Goal: Task Accomplishment & Management: Manage account settings

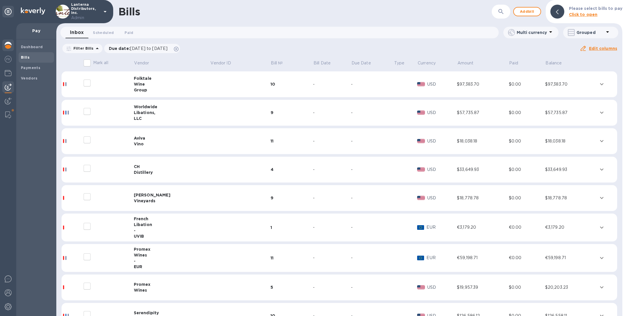
click at [5, 47] on img at bounding box center [8, 45] width 7 height 7
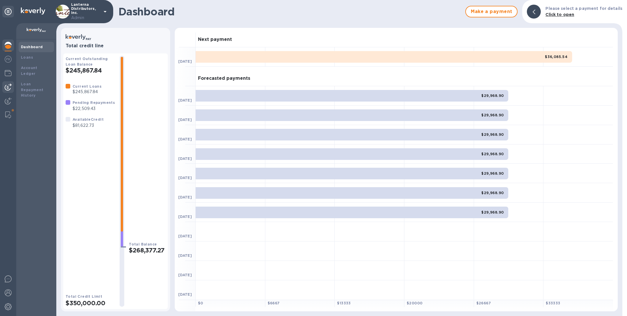
click at [9, 84] on img at bounding box center [8, 87] width 7 height 7
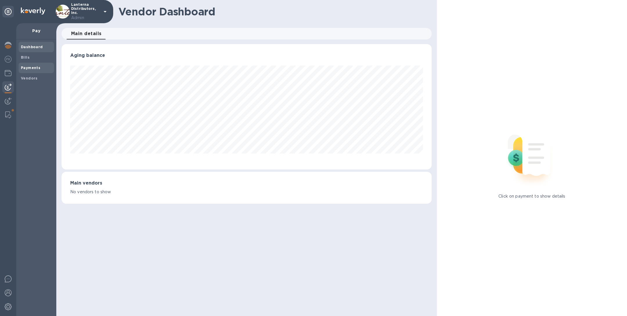
scroll to position [125, 367]
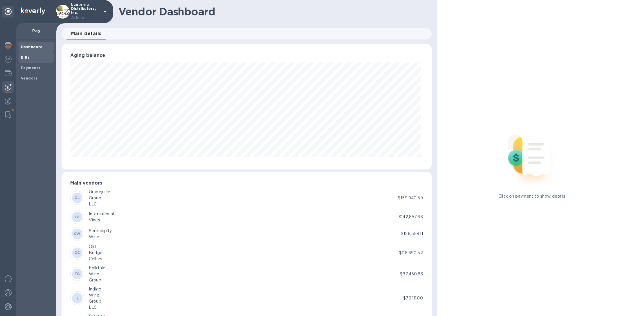
click at [28, 57] on b "Bills" at bounding box center [25, 57] width 9 height 4
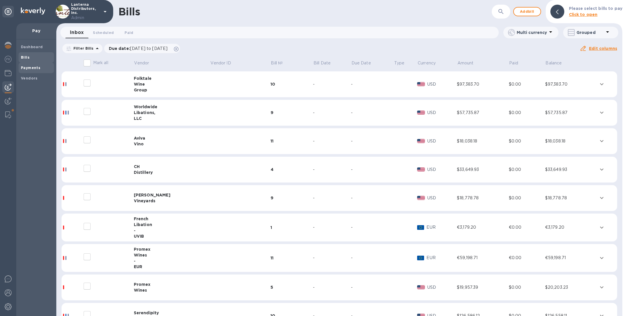
click at [31, 68] on b "Payments" at bounding box center [30, 68] width 19 height 4
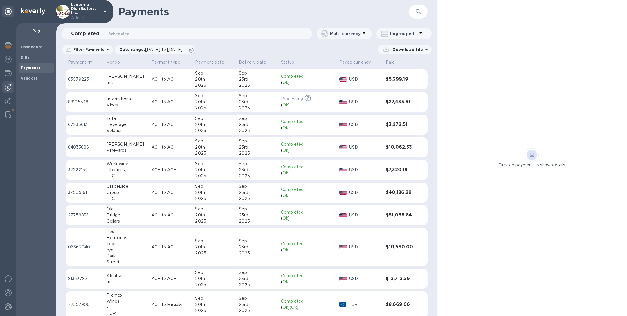
scroll to position [249, 0]
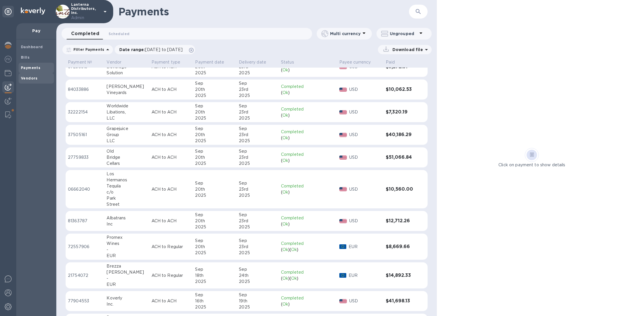
click at [35, 82] on div "Vendors" at bounding box center [36, 78] width 35 height 10
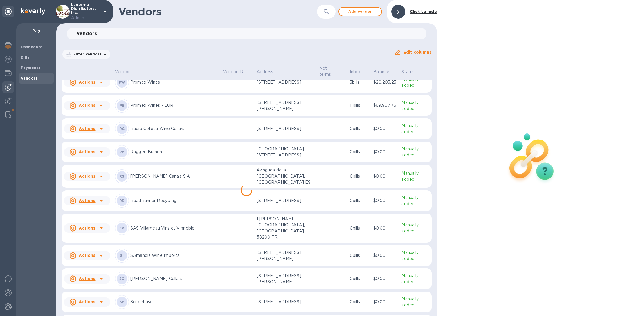
scroll to position [2936, 0]
